Goal: Answer question/provide support: Share knowledge or assist other users

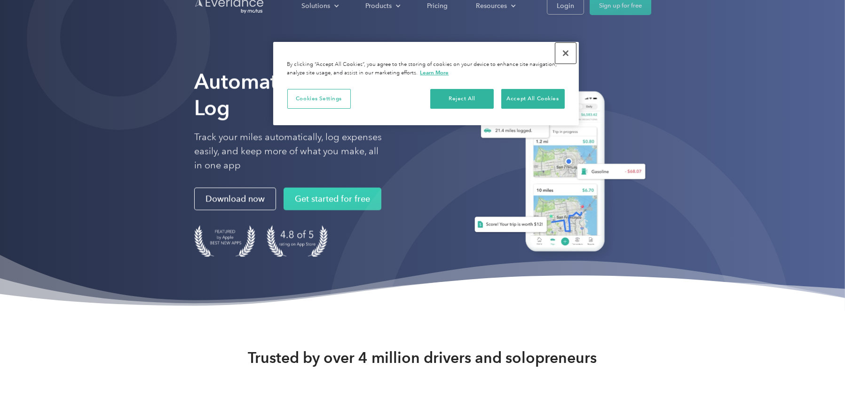
click at [564, 55] on button "Close" at bounding box center [565, 53] width 21 height 21
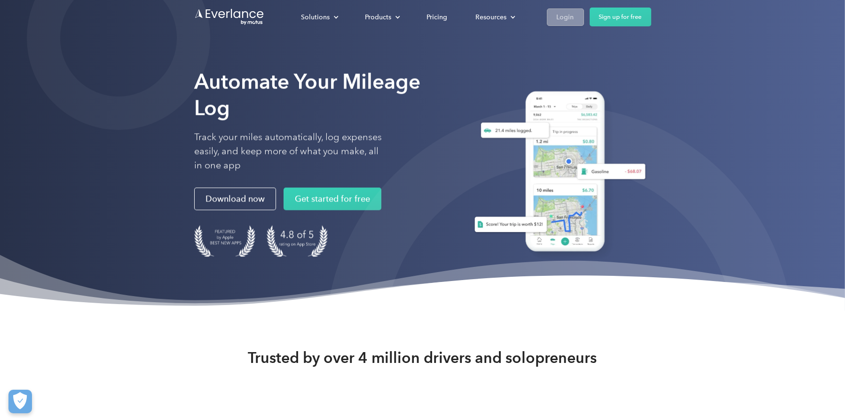
click at [561, 25] on link "Login" at bounding box center [565, 16] width 37 height 17
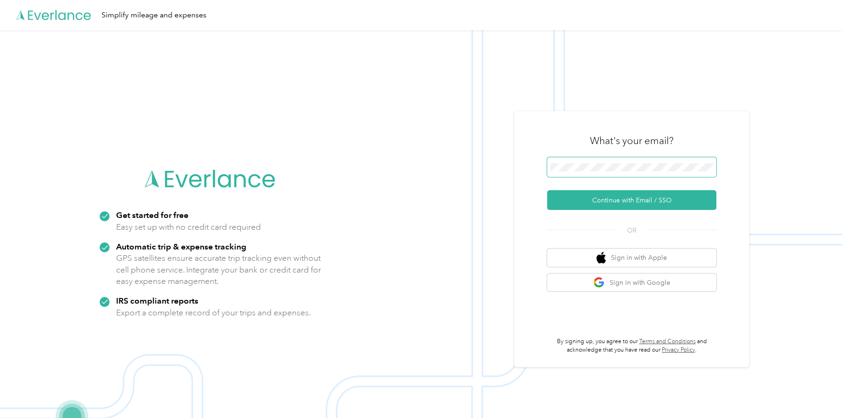
click at [609, 177] on span at bounding box center [631, 167] width 169 height 20
click at [616, 196] on button "Continue with Email / SSO" at bounding box center [631, 200] width 169 height 20
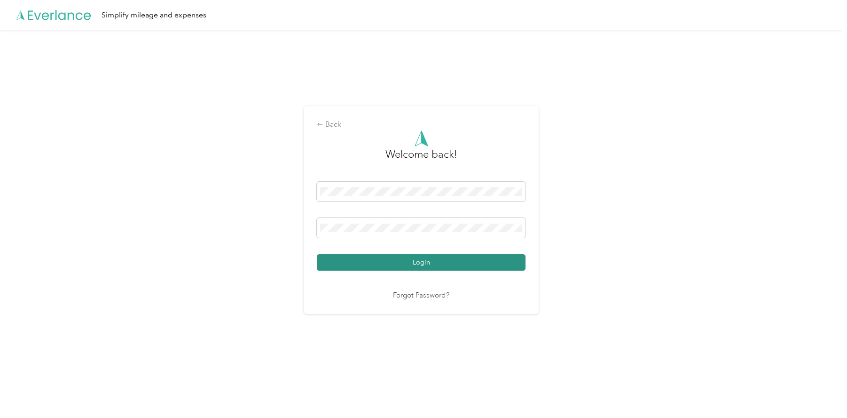
click at [415, 259] on button "Login" at bounding box center [421, 262] width 209 height 16
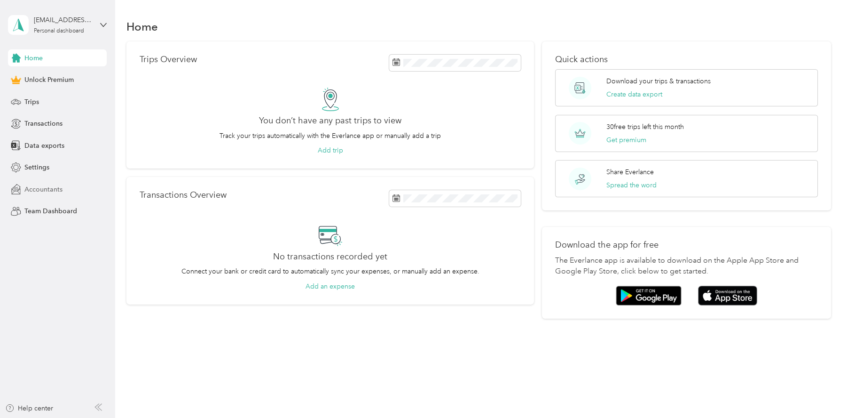
click at [51, 191] on span "Accountants" at bounding box center [43, 189] width 38 height 10
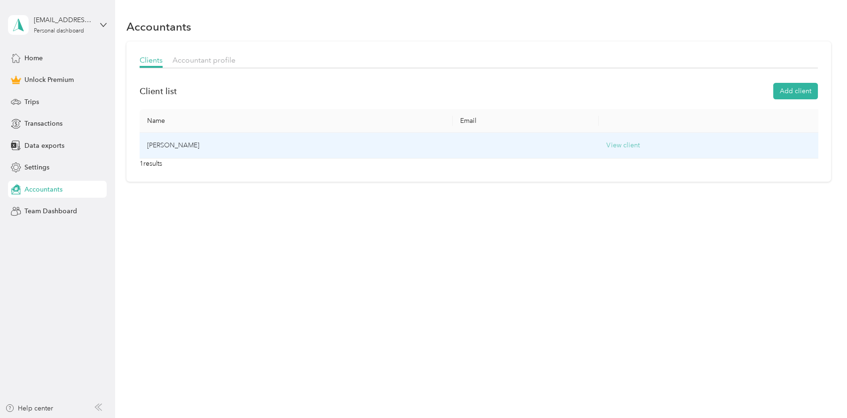
click at [630, 142] on button "View client" at bounding box center [623, 145] width 33 height 10
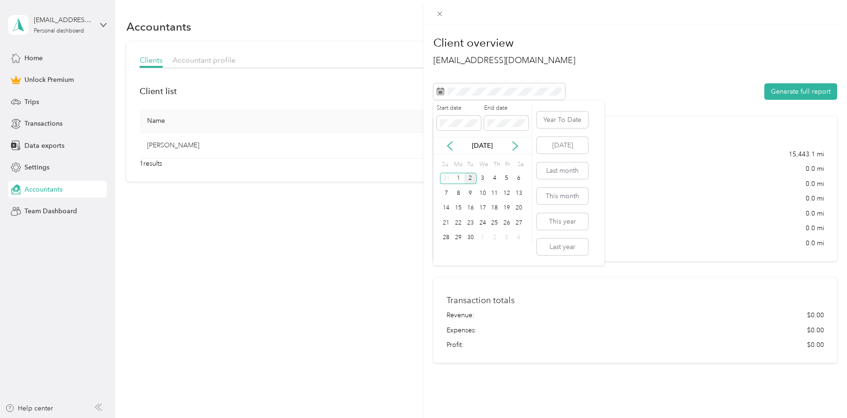
click at [444, 144] on div "Sep 2025" at bounding box center [482, 146] width 98 height 10
click at [450, 148] on icon at bounding box center [450, 146] width 5 height 8
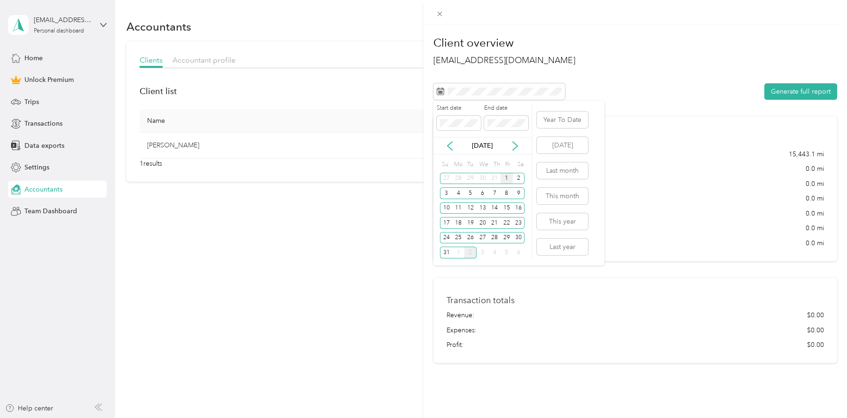
click at [507, 176] on div "1" at bounding box center [507, 179] width 12 height 12
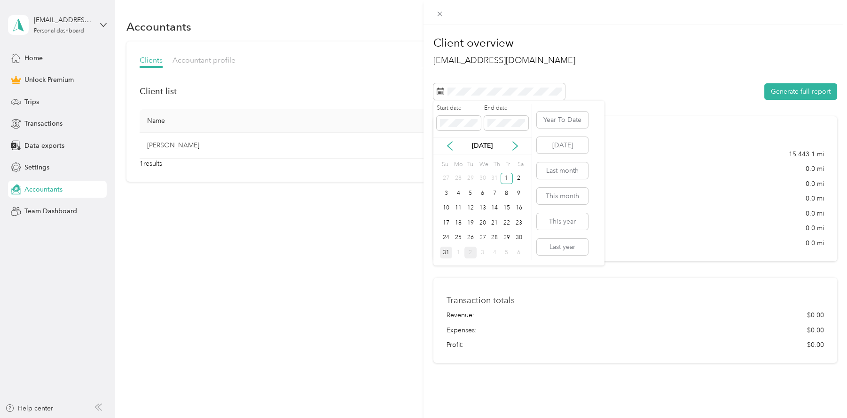
click at [447, 252] on div "31" at bounding box center [446, 252] width 12 height 12
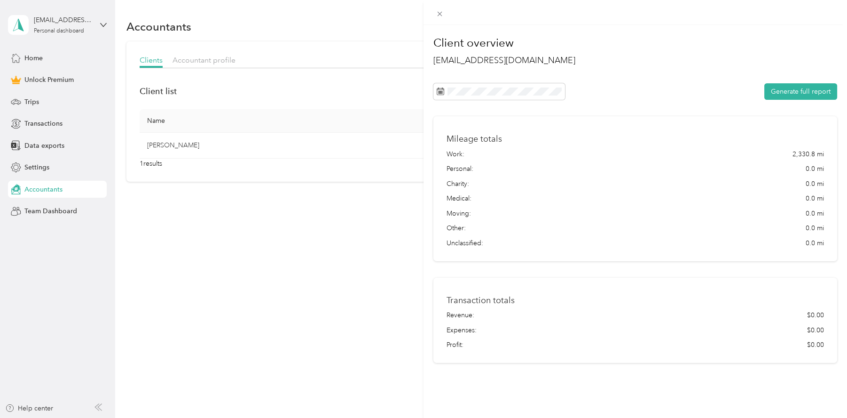
click at [687, 95] on div "Generate full report" at bounding box center [635, 91] width 404 height 16
